Goal: Transaction & Acquisition: Purchase product/service

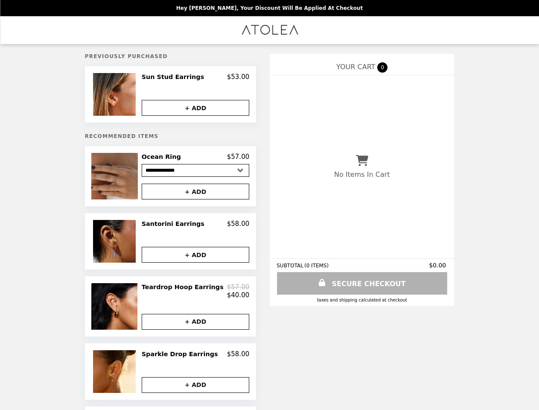
click at [126, 95] on img at bounding box center [115, 94] width 45 height 43
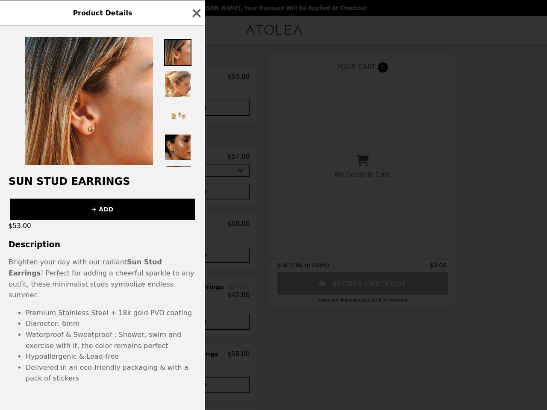
click at [196, 108] on div "Product Details Sun Stud Earrings + ADD $53.00 Description Brighten your day wi…" at bounding box center [273, 205] width 547 height 410
click at [126, 178] on h2 "Sun Stud Earrings" at bounding box center [102, 182] width 205 height 12
click at [196, 159] on div at bounding box center [102, 96] width 205 height 141
click at [196, 194] on div "+ ADD" at bounding box center [102, 206] width 205 height 28
click at [126, 244] on div "Product Details Sun Stud Earrings + ADD $53.00 Description Brighten your day wi…" at bounding box center [273, 205] width 547 height 410
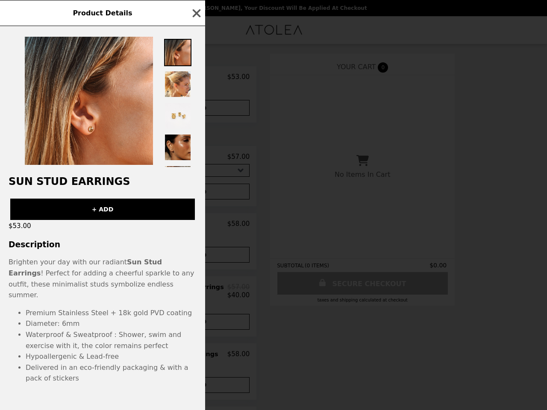
click at [196, 227] on div "Product Details Sun Stud Earrings + ADD $53.00 Description Brighten your day wi…" at bounding box center [273, 205] width 547 height 410
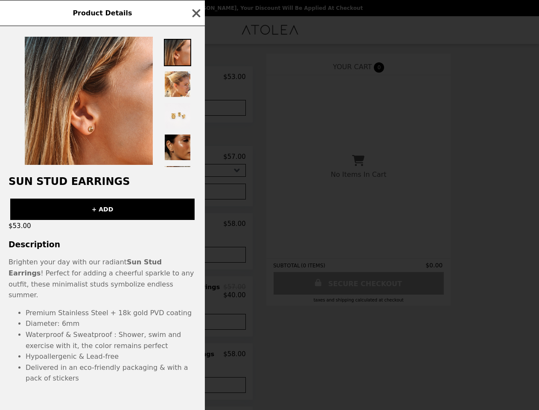
click at [196, 257] on button "+ ADD" at bounding box center [192, 255] width 108 height 16
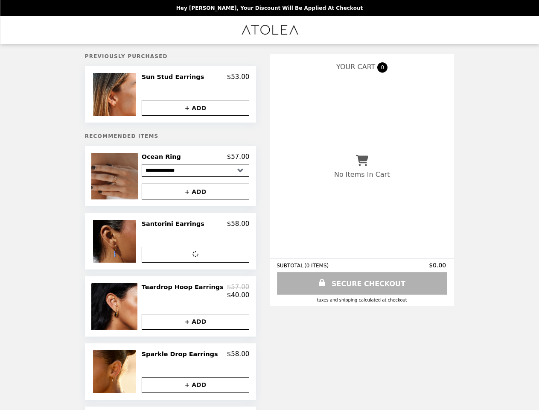
click at [126, 310] on img at bounding box center [115, 306] width 48 height 46
